Goal: Task Accomplishment & Management: Manage account settings

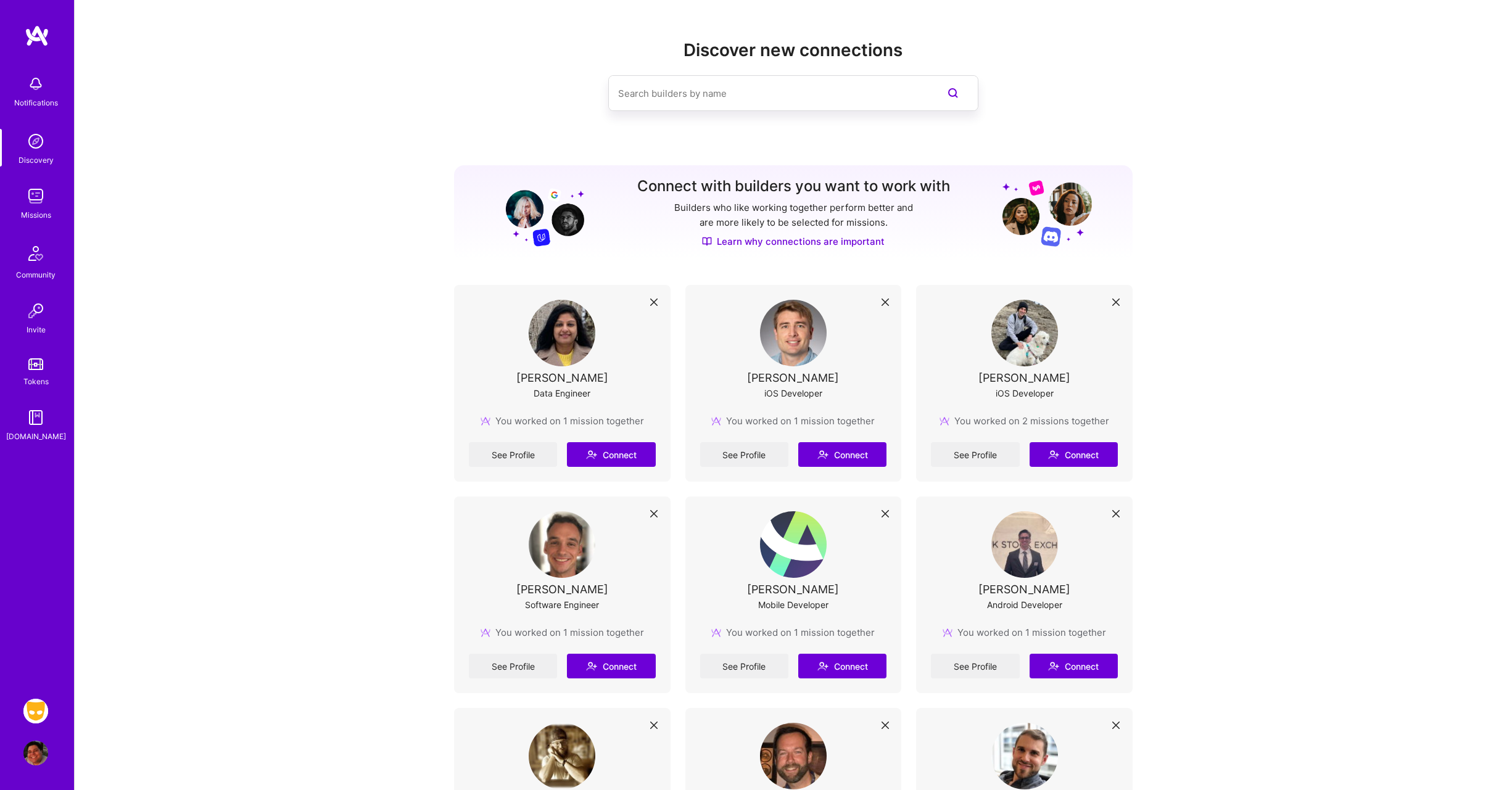
click at [35, 708] on img at bounding box center [36, 711] width 25 height 25
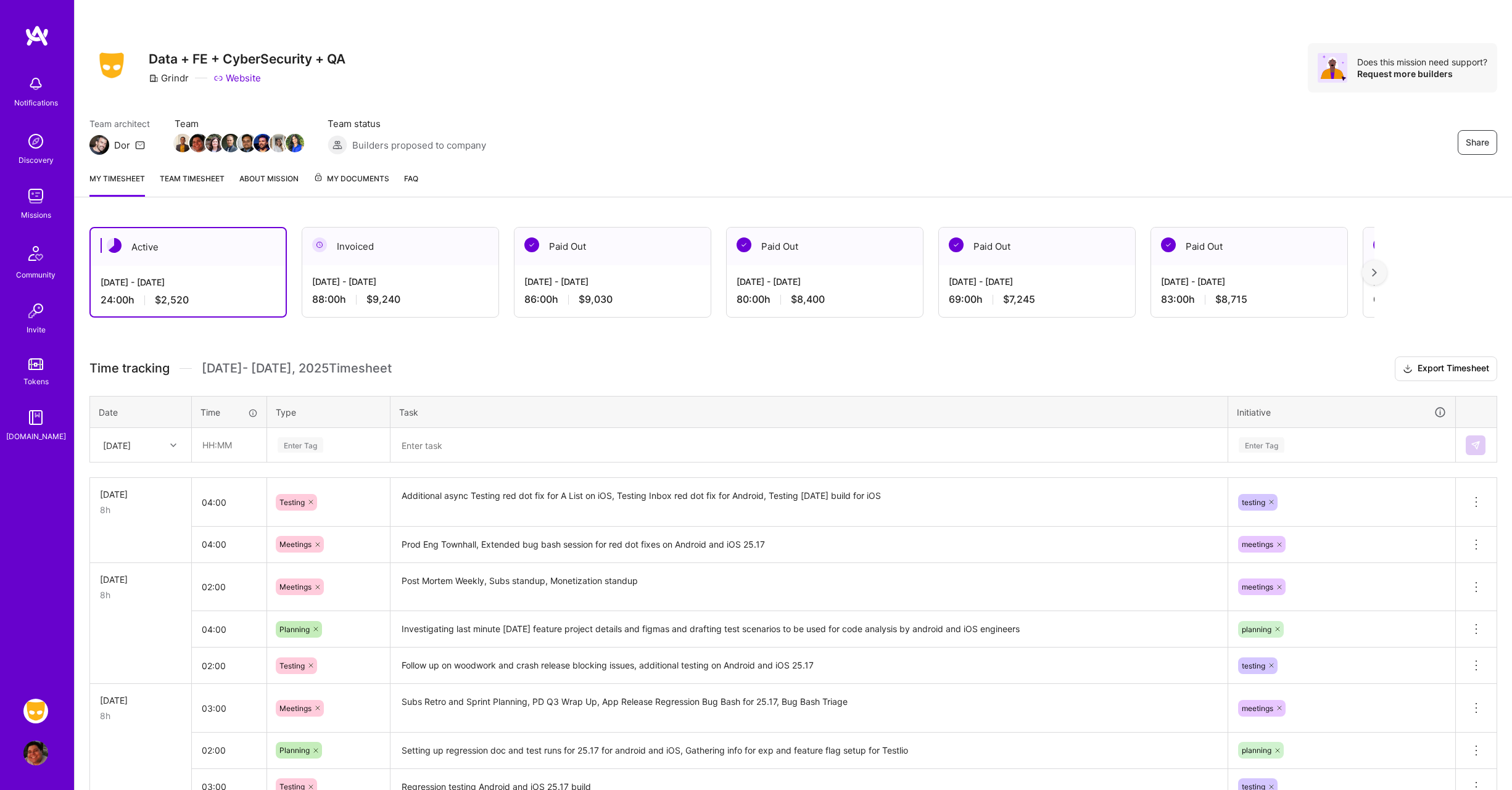
click at [130, 445] on div "[DATE]" at bounding box center [117, 445] width 28 height 13
click at [139, 590] on div "[DATE]" at bounding box center [141, 594] width 100 height 23
click at [688, 125] on div "Team architect Dor Team Team status Builders proposed to company Share" at bounding box center [793, 136] width 1408 height 37
